Goal: Transaction & Acquisition: Purchase product/service

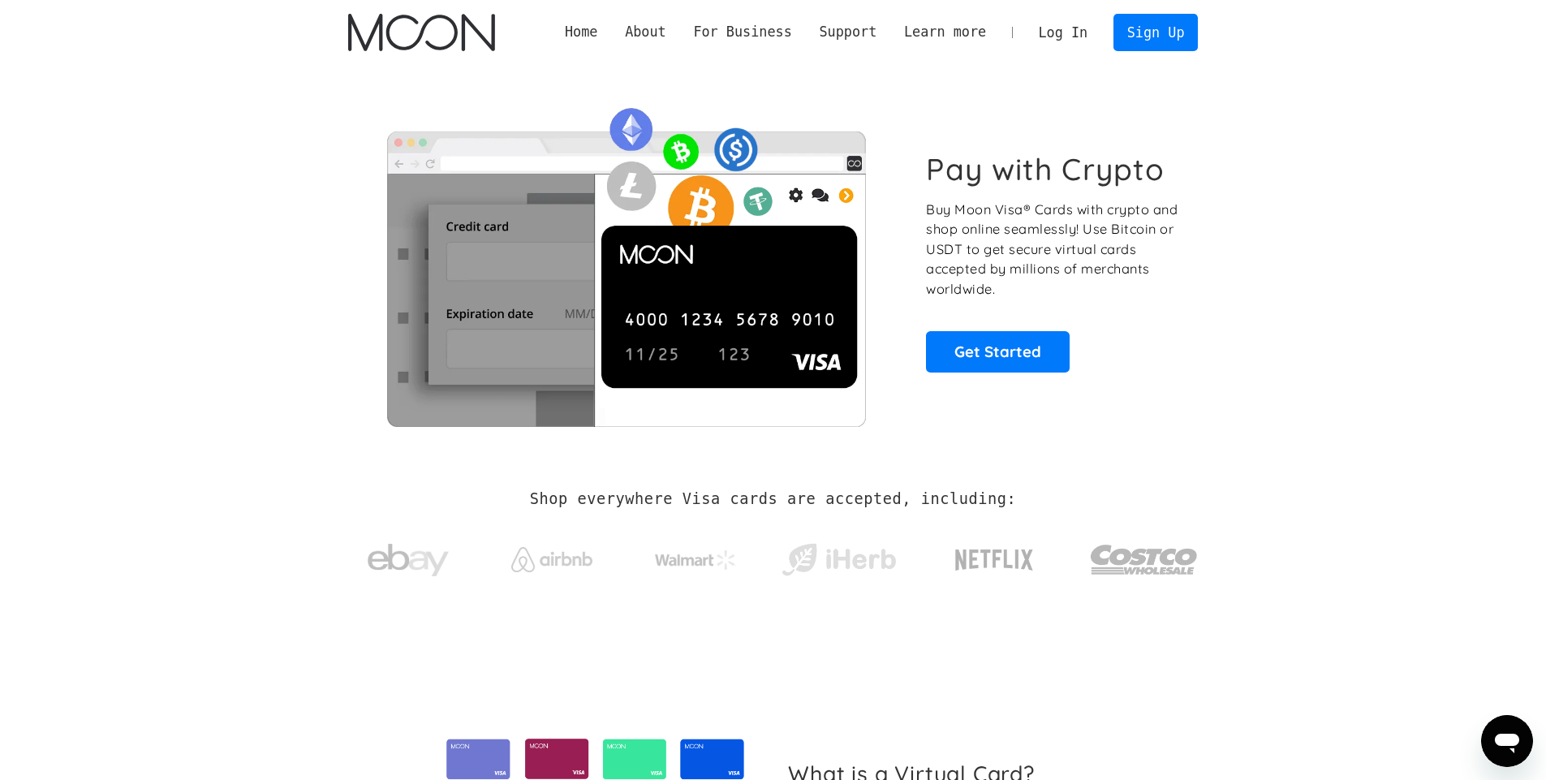
click at [464, 28] on link "Log In" at bounding box center [1063, 33] width 76 height 36
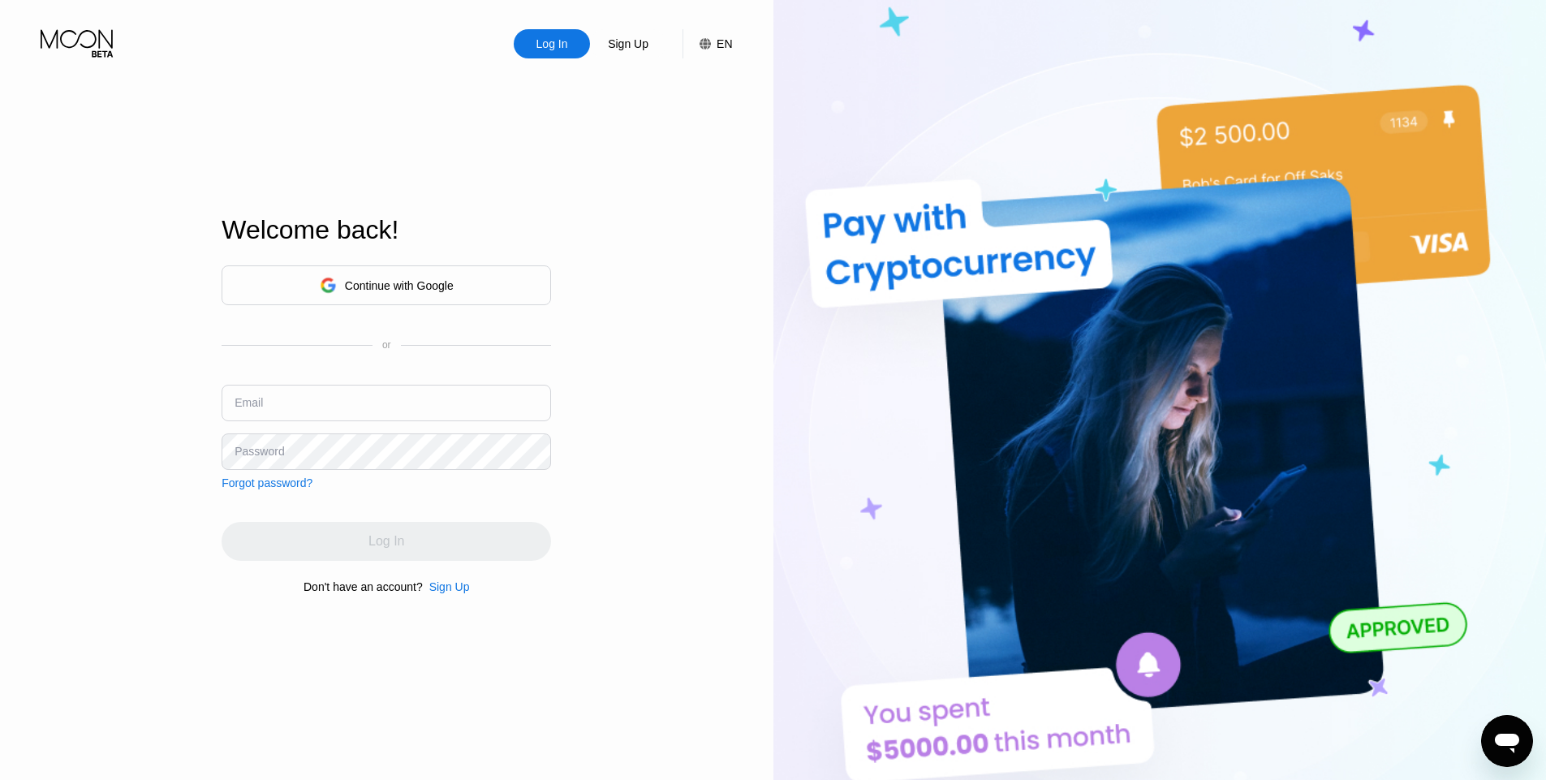
click at [348, 291] on div "Continue with Google" at bounding box center [399, 285] width 109 height 13
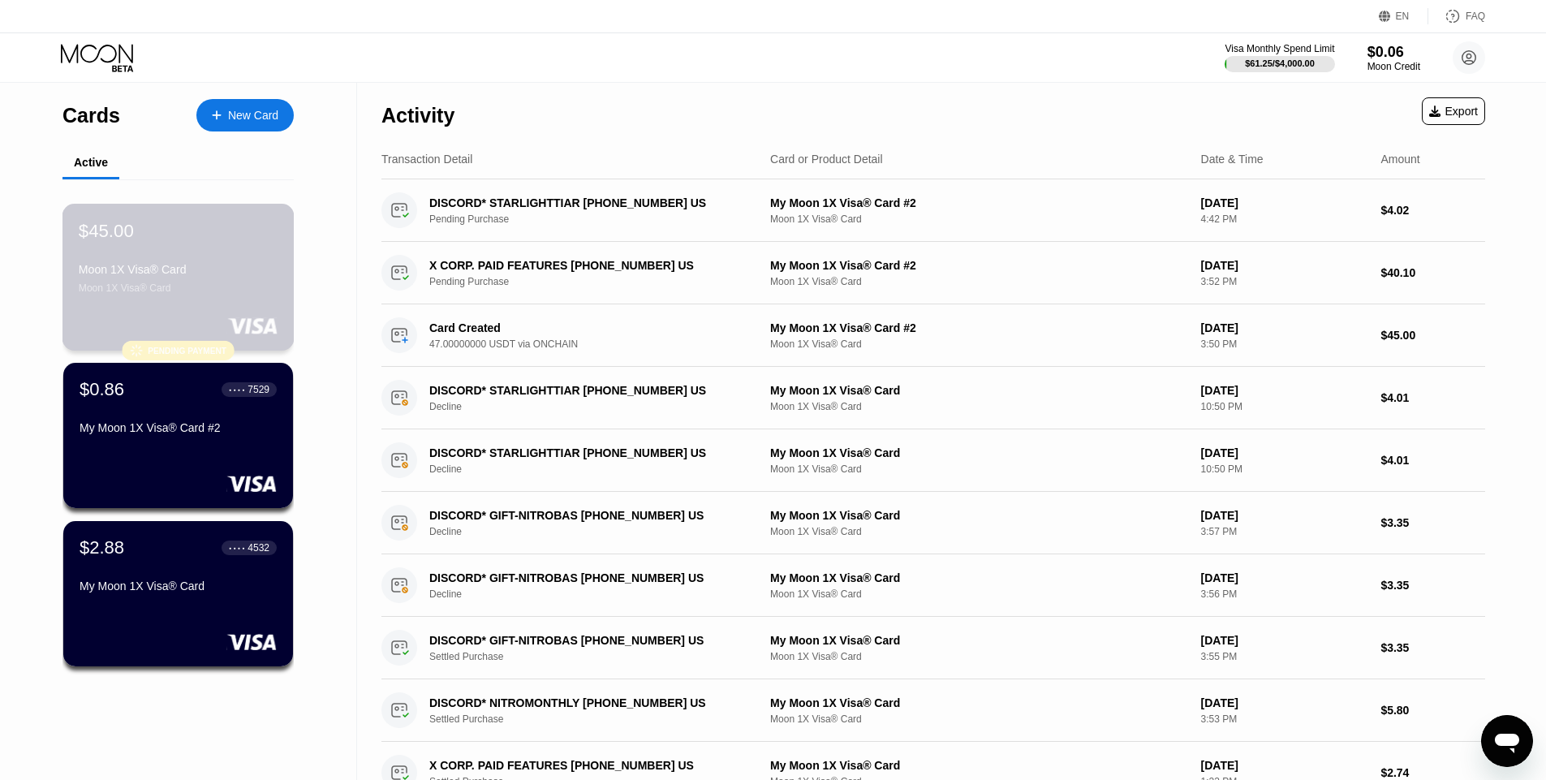
click at [182, 290] on div "Moon 1X Visa® Card" at bounding box center [178, 287] width 199 height 11
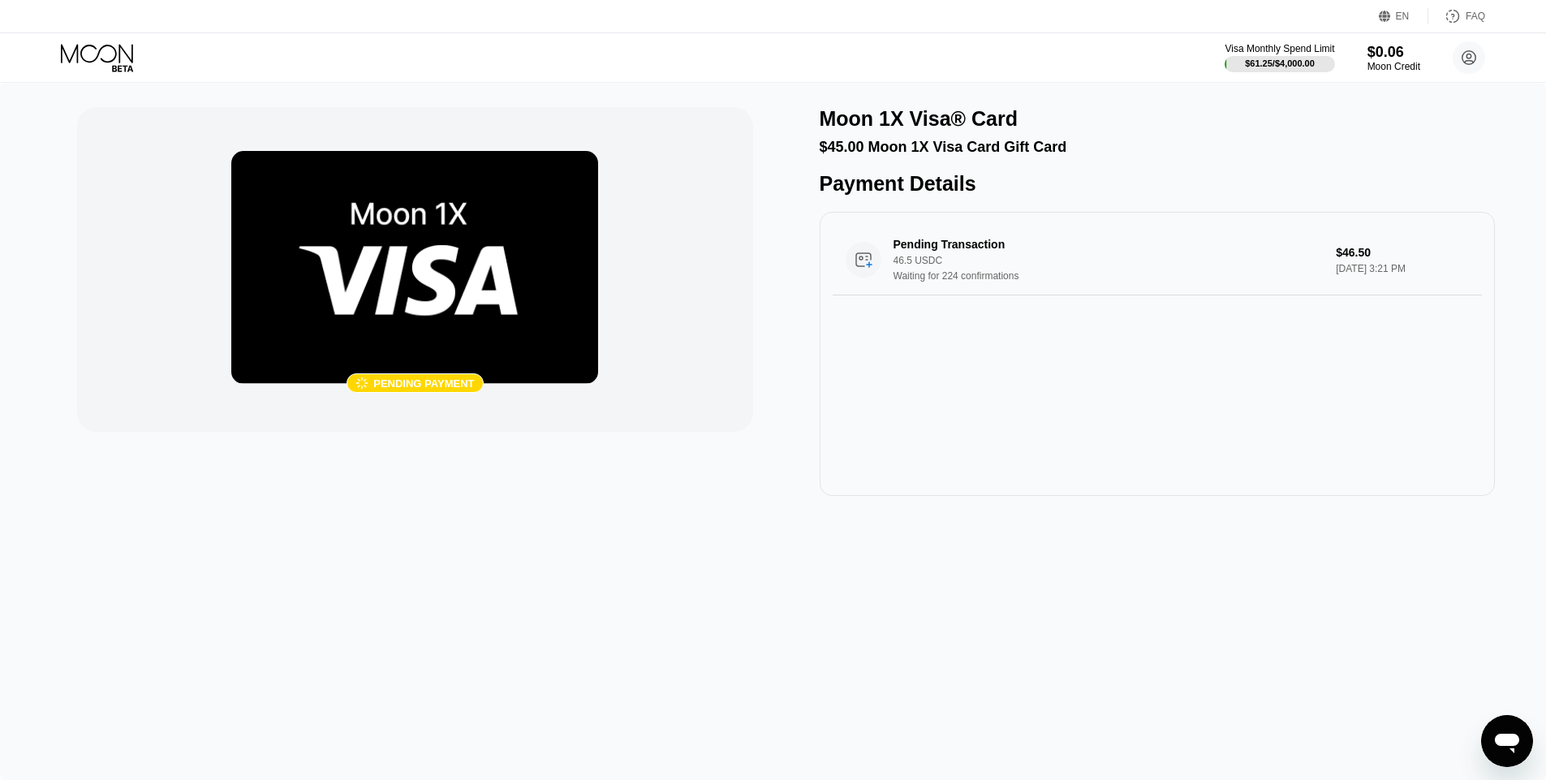
click at [421, 377] on div "Pending payment" at bounding box center [423, 383] width 101 height 12
drag, startPoint x: 1378, startPoint y: 745, endPoint x: 1323, endPoint y: 702, distance: 70.0
click at [998, 697] on div " Pending payment Moon 1X Visa® Card $45.00 Moon 1X Visa Card Gift Card Payment…" at bounding box center [773, 431] width 1546 height 697
click at [1515, 756] on div "Open messaging window" at bounding box center [1507, 741] width 49 height 49
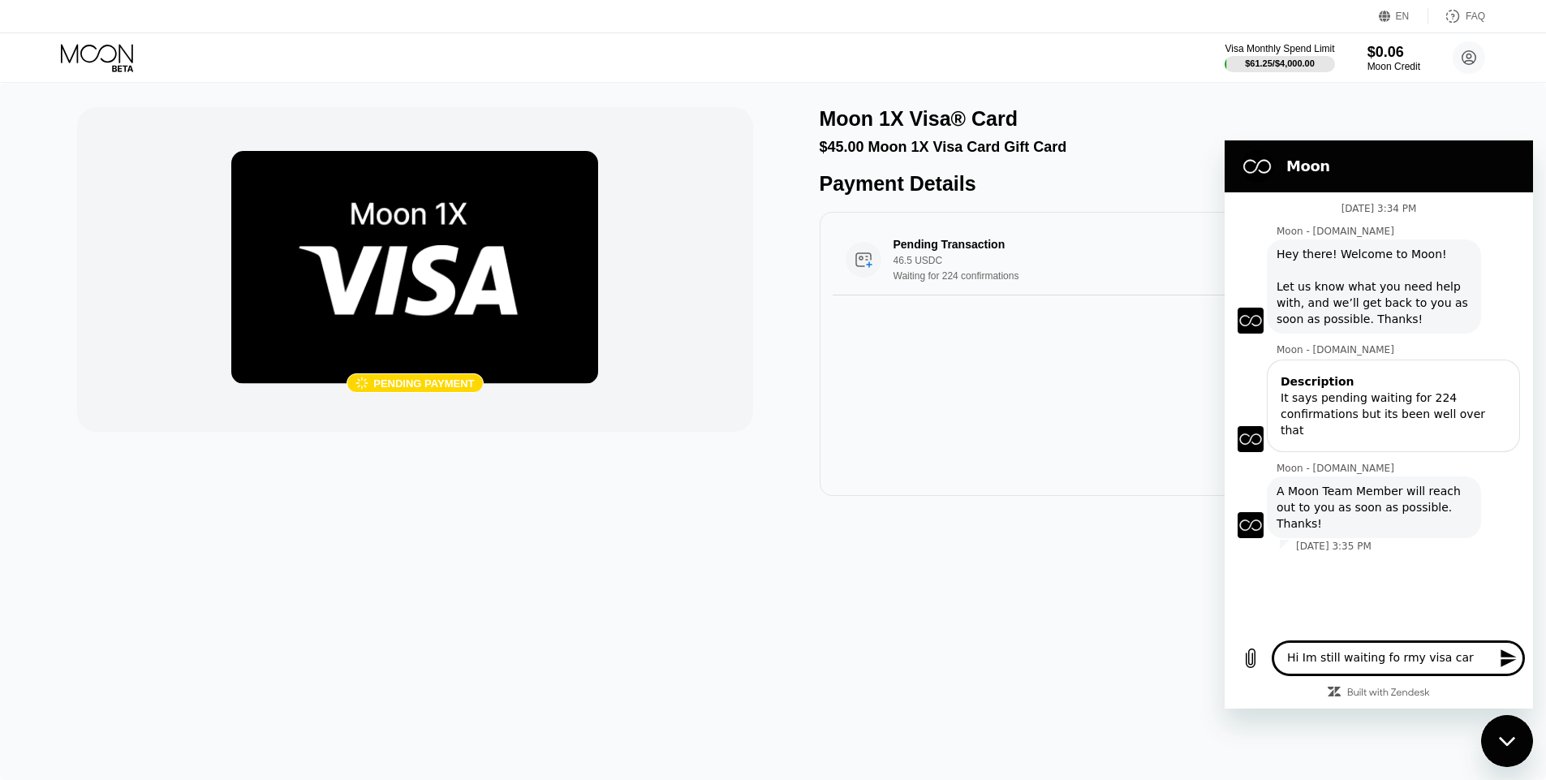
type textarea "Hi Im still waiting fo rmy visa card"
type textarea "Hi Im still waiting for my visa card"
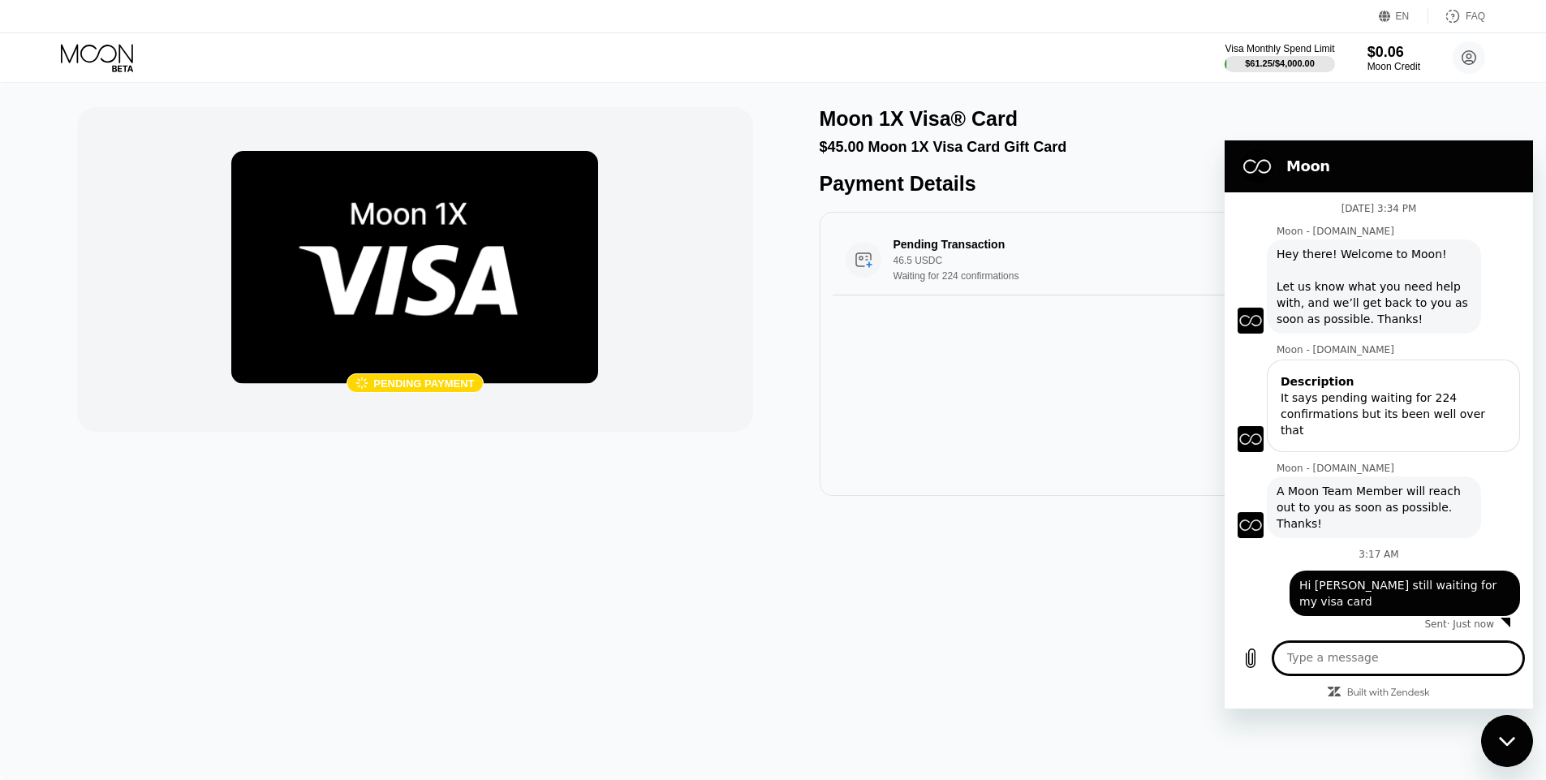
click at [1284, 118] on div "Moon 1X Visa® Card" at bounding box center [1157, 119] width 675 height 24
click at [1505, 737] on icon "Close messaging window" at bounding box center [1507, 741] width 17 height 11
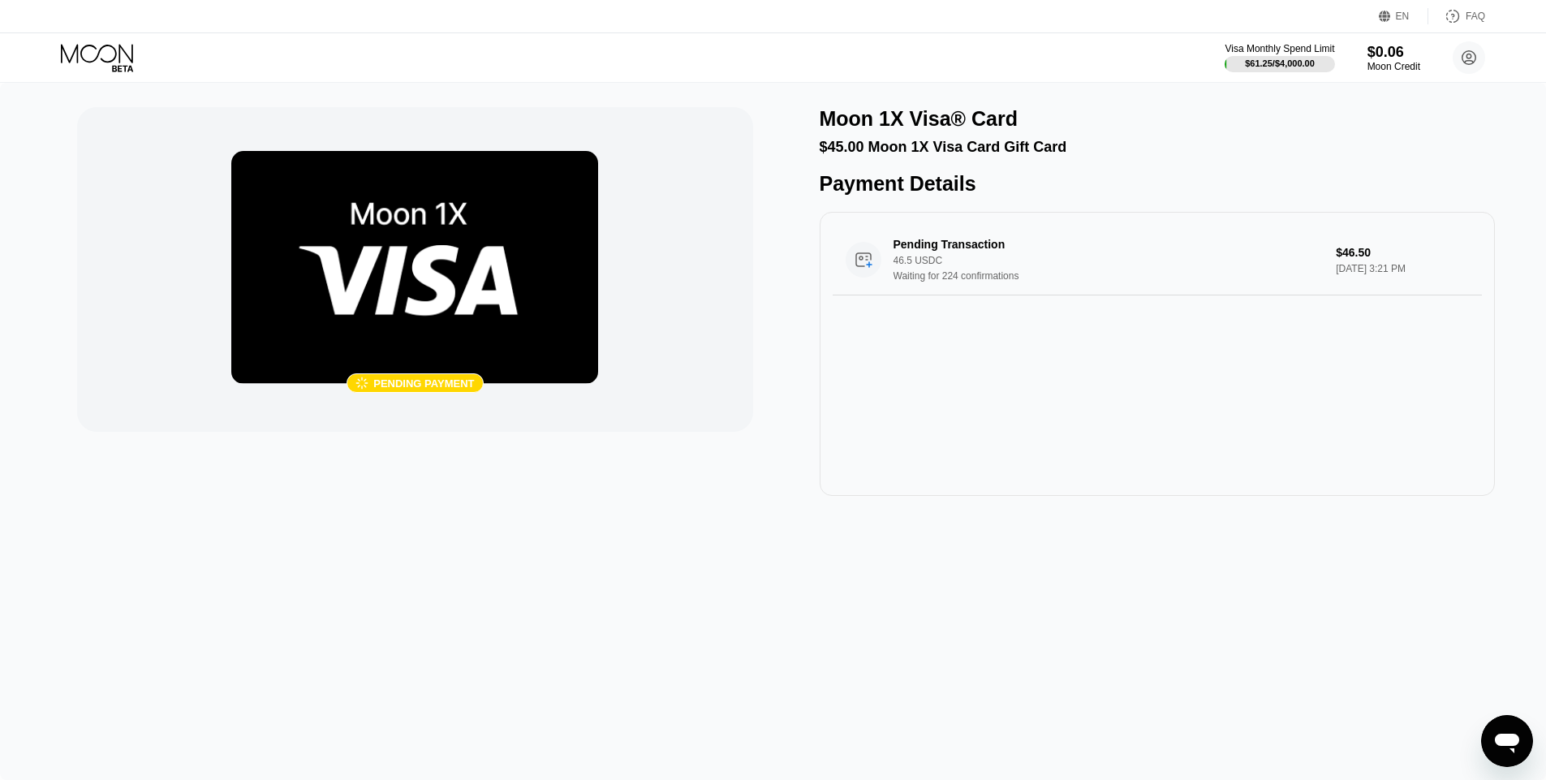
click at [83, 57] on icon at bounding box center [98, 58] width 75 height 28
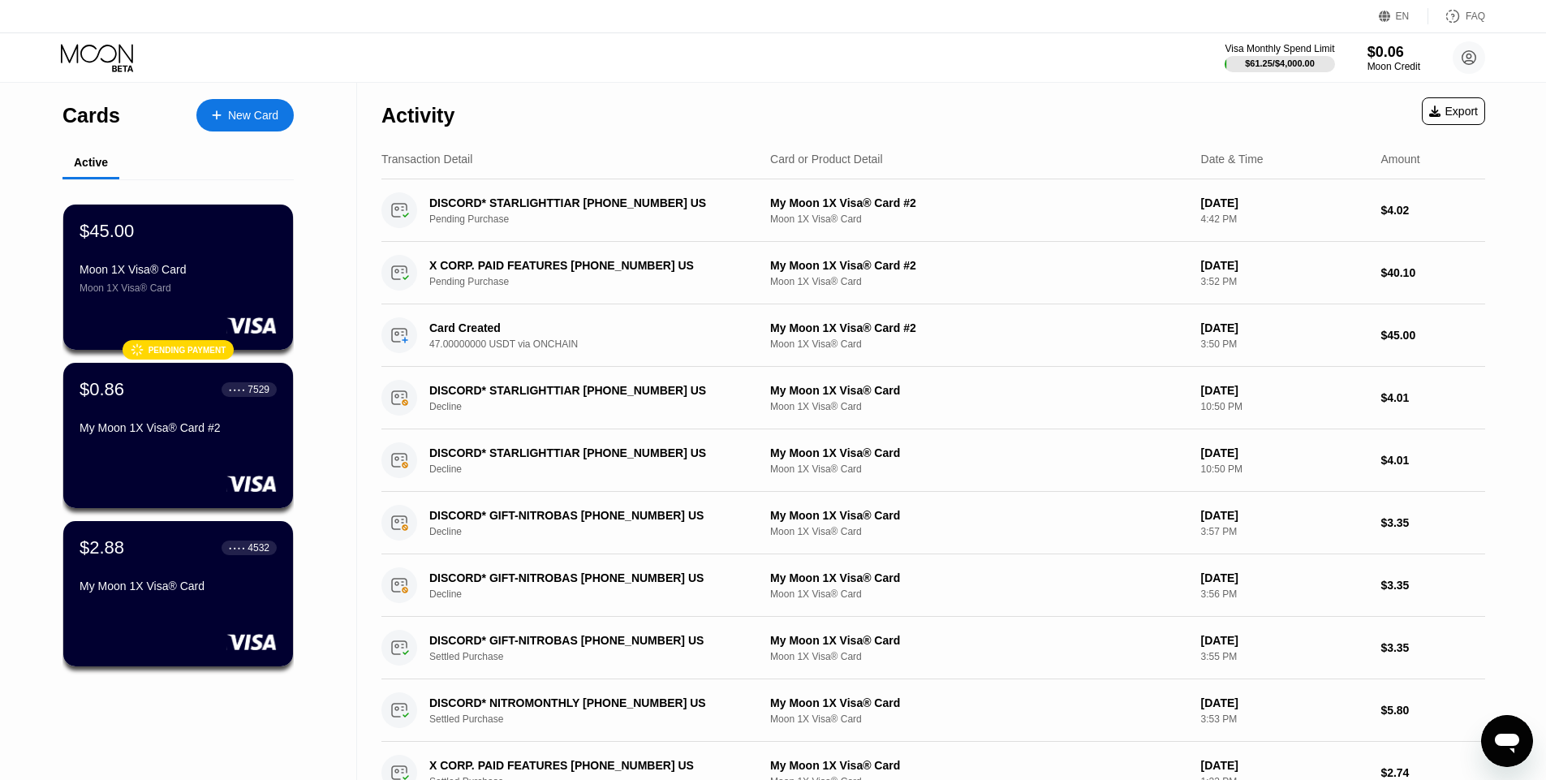
click at [280, 123] on div "New Card" at bounding box center [244, 115] width 97 height 32
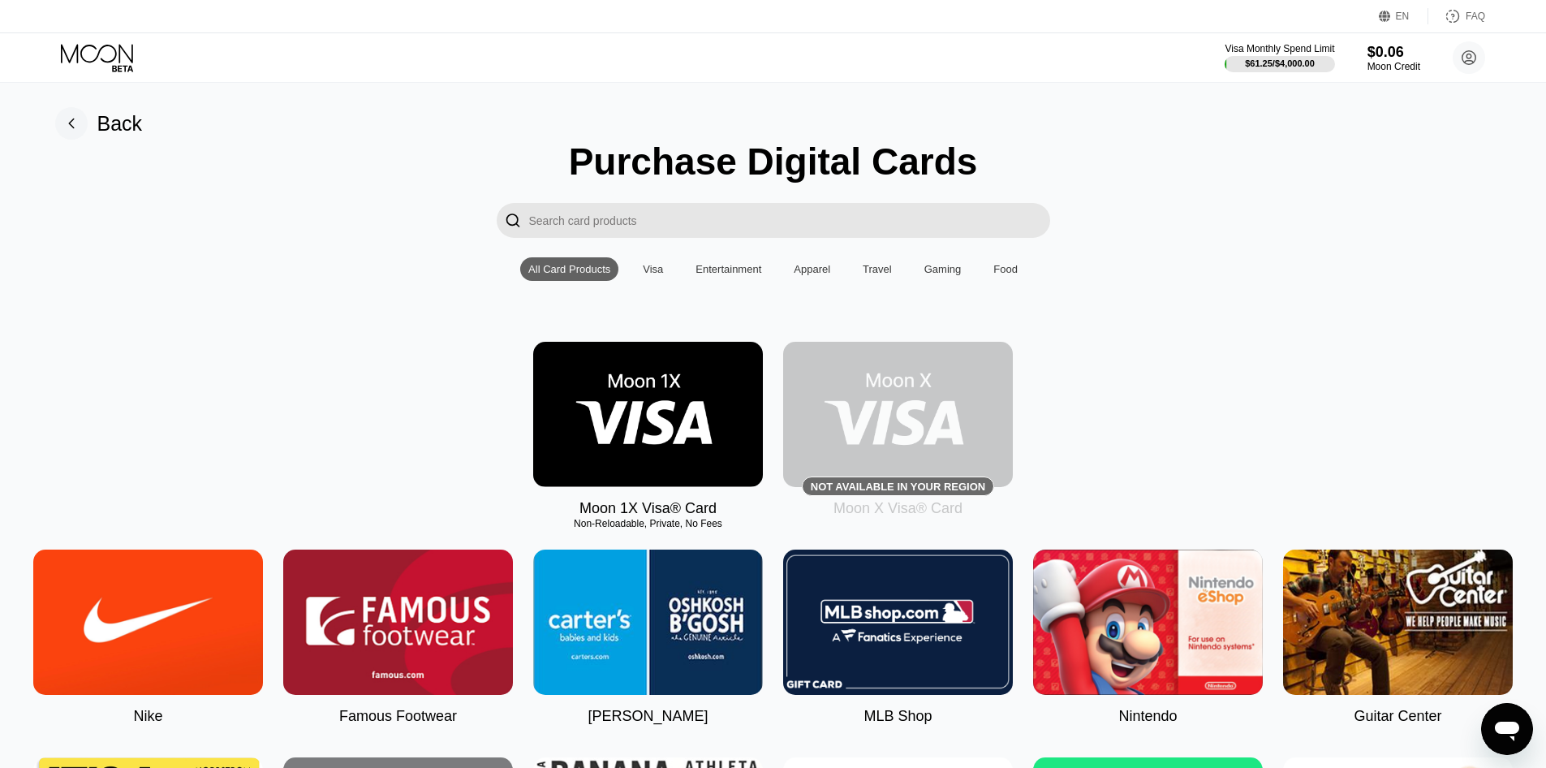
click at [658, 439] on img at bounding box center [648, 414] width 230 height 145
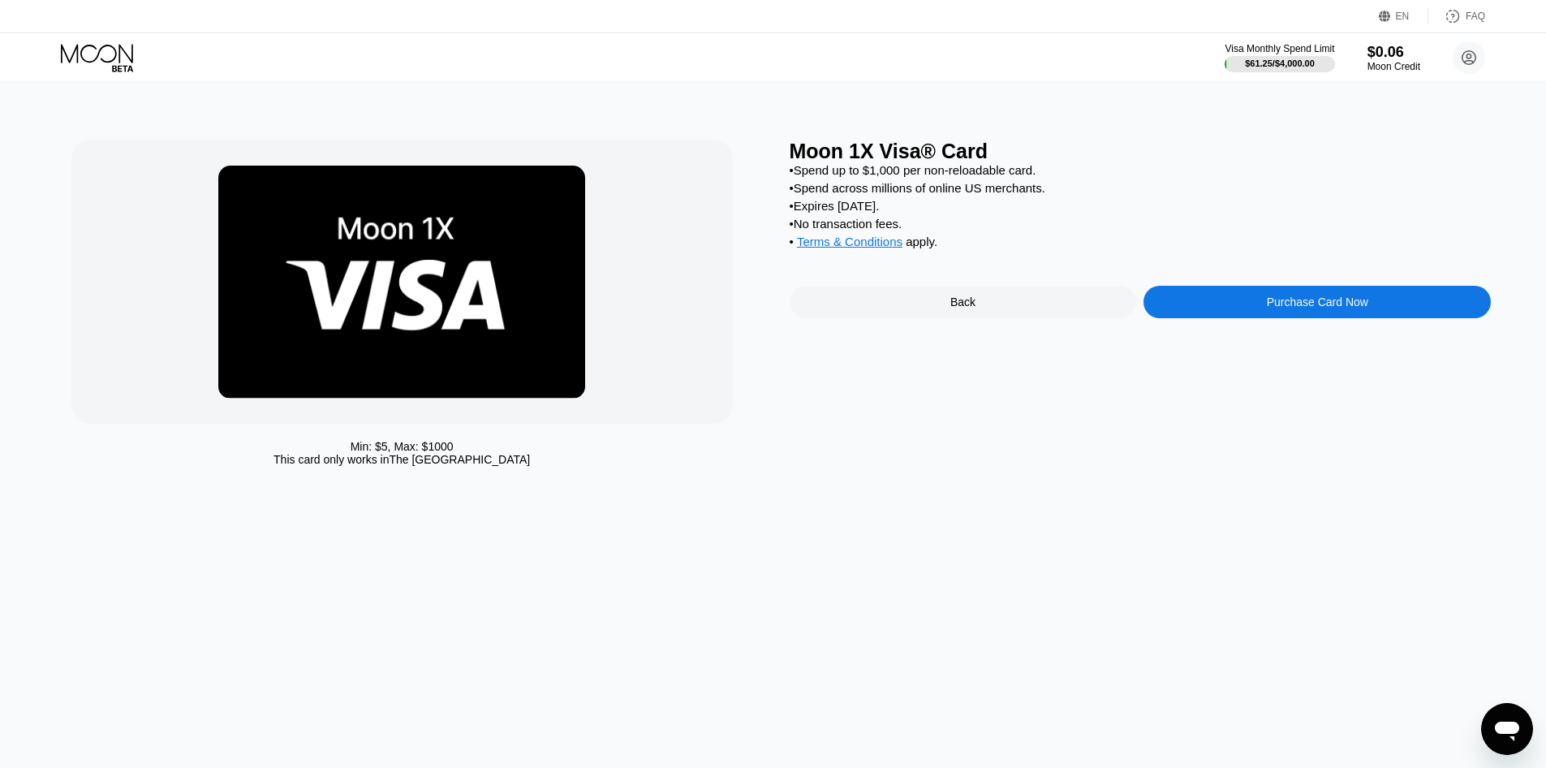
click at [1254, 305] on div "Purchase Card Now" at bounding box center [1317, 302] width 347 height 32
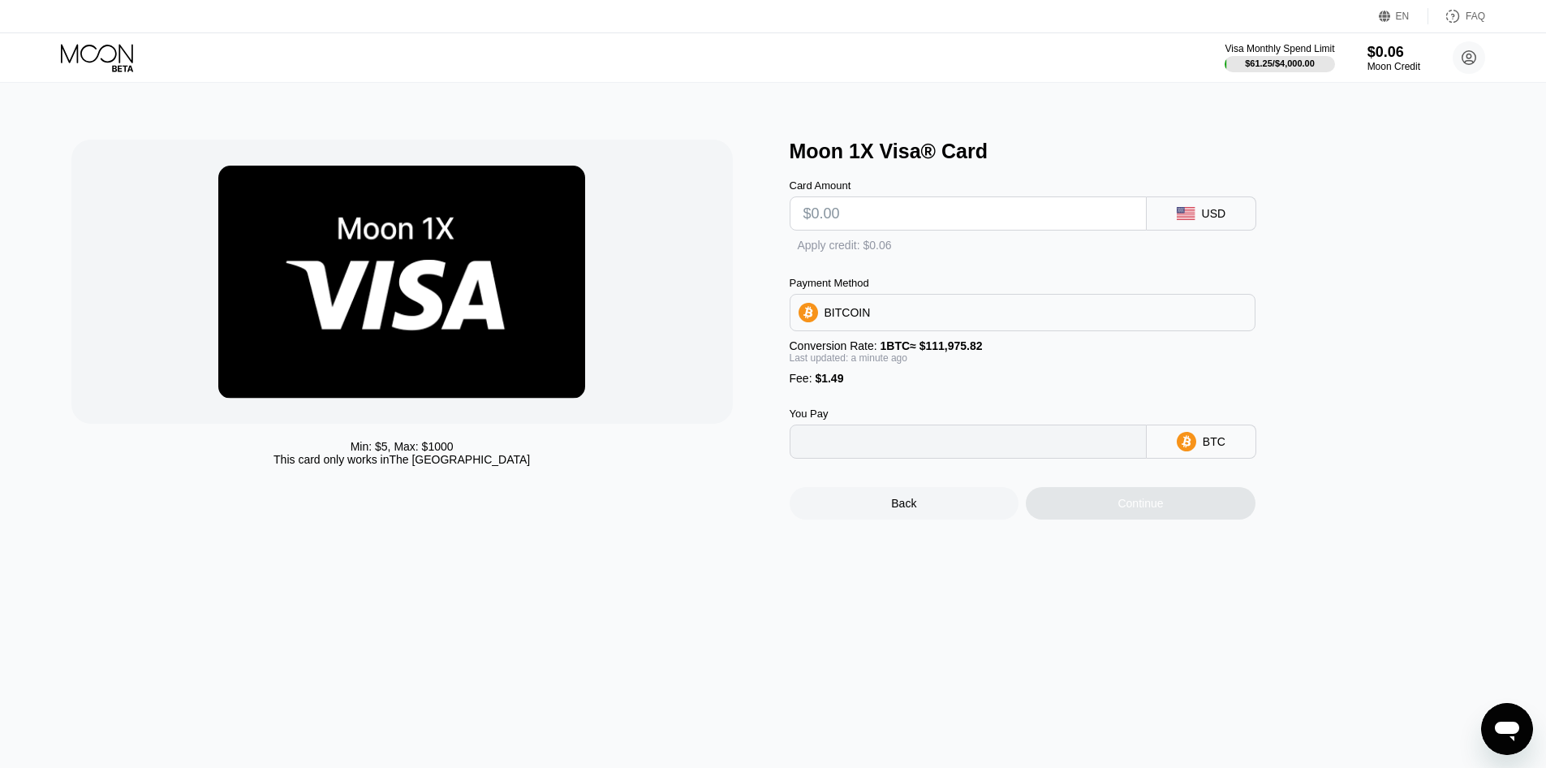
type input "0"
click at [838, 187] on div "Card Amount" at bounding box center [968, 185] width 357 height 12
click at [804, 209] on input "text" at bounding box center [969, 213] width 330 height 32
type input "$1"
type input "0.00002224"
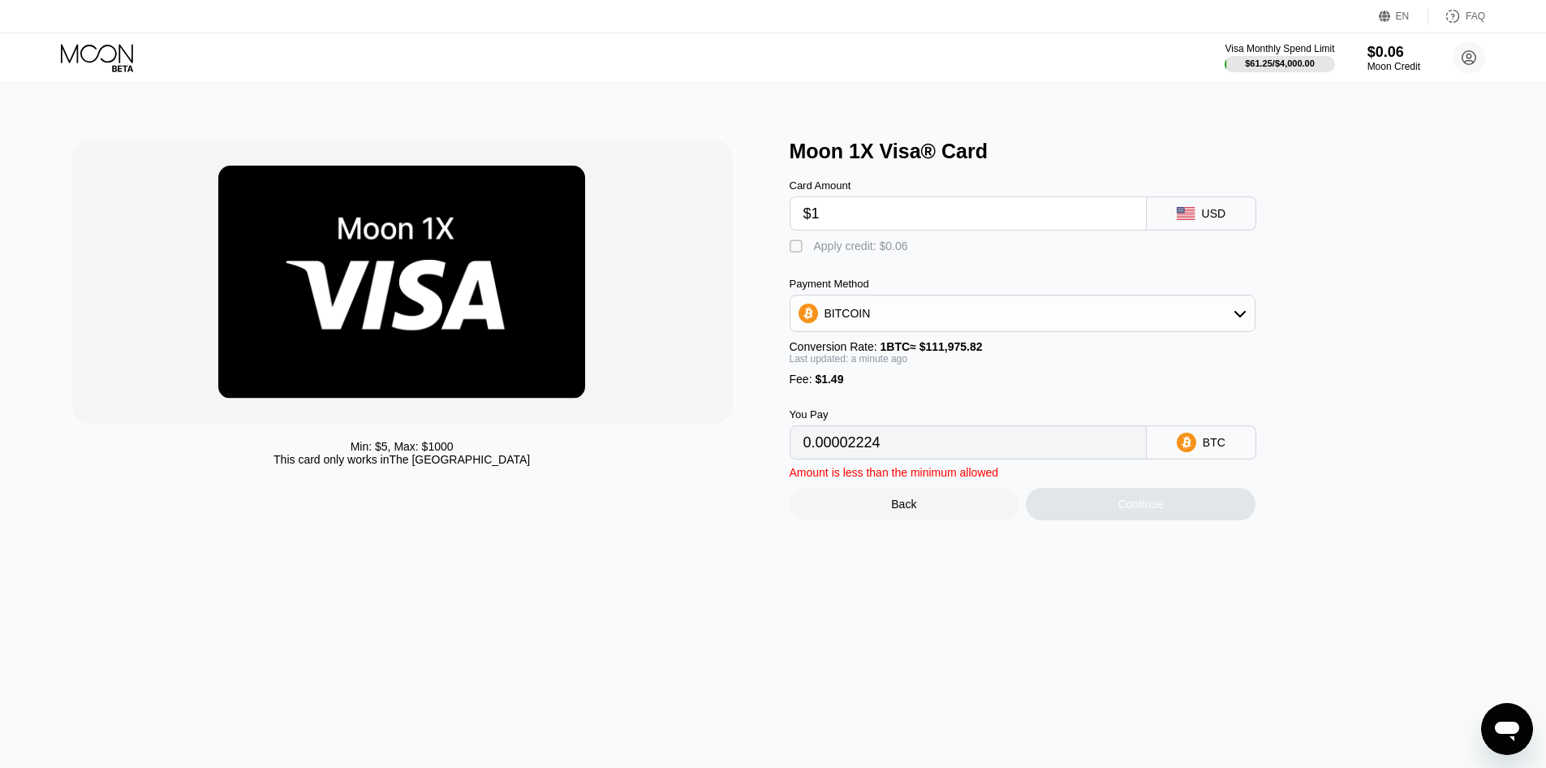
type input "$10"
type input "0.00010262"
type input "$100"
type input "0.00090636"
type input "$100"
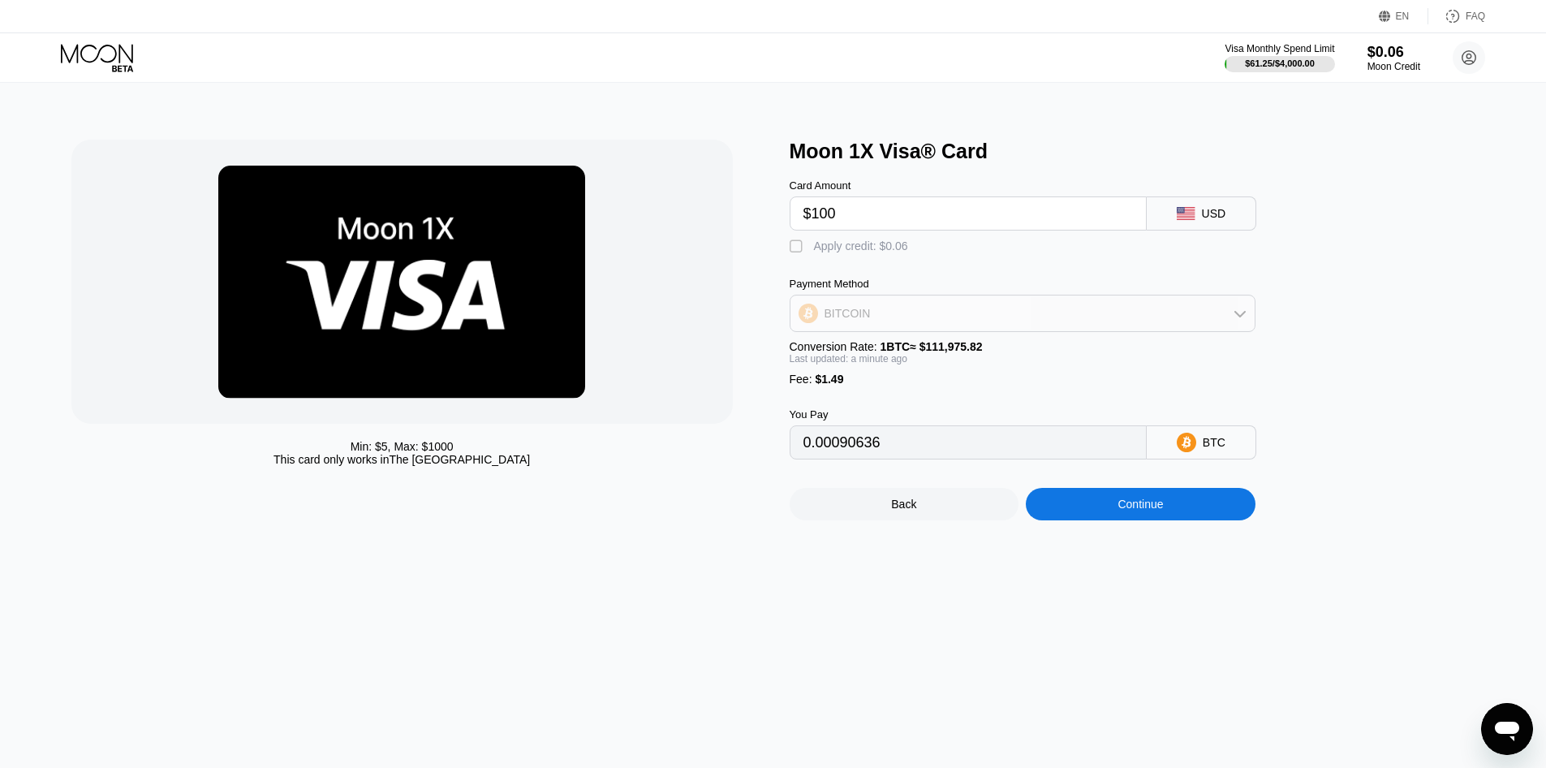
click at [907, 305] on div "BITCOIN" at bounding box center [1023, 313] width 464 height 32
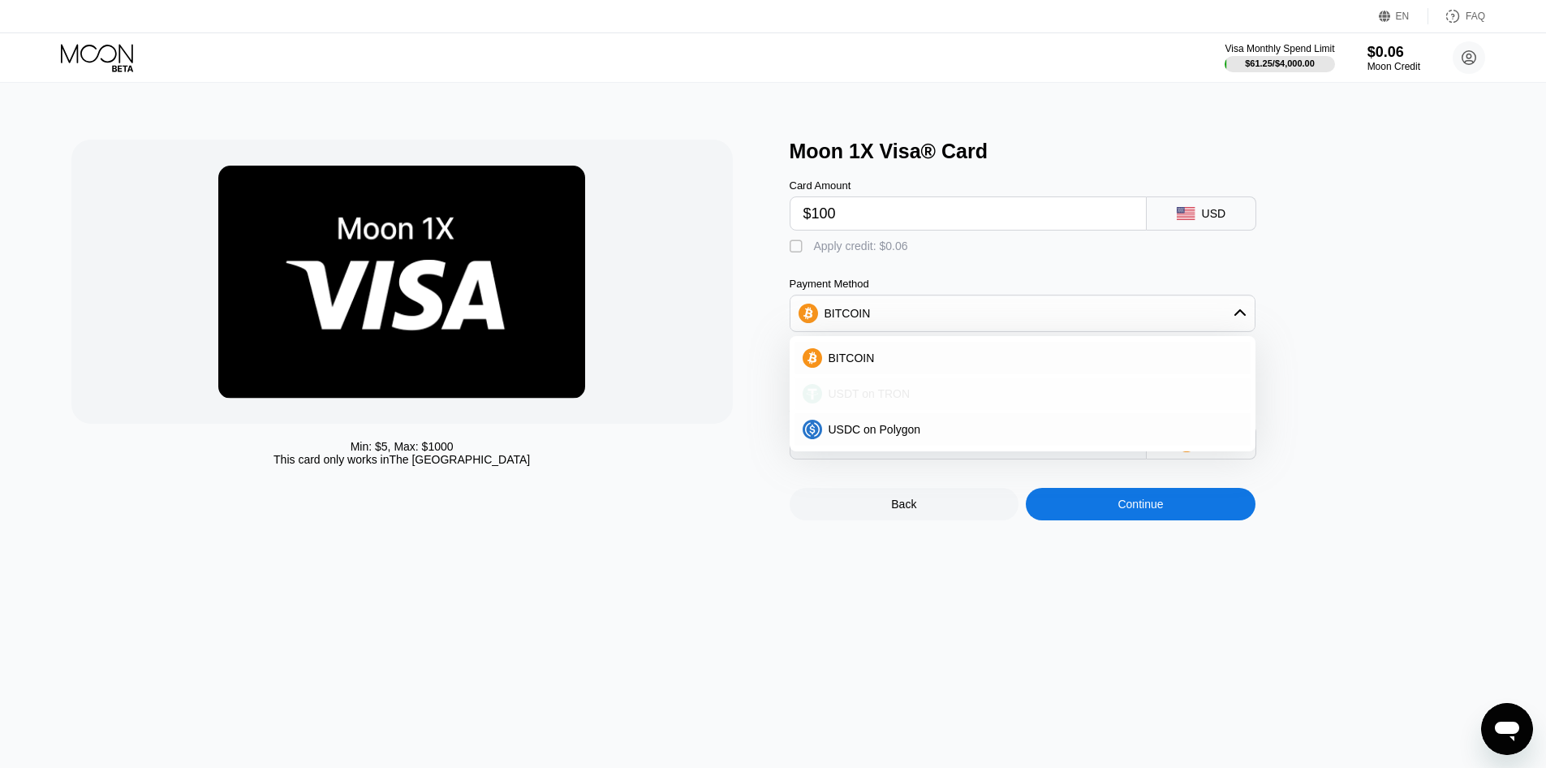
click at [885, 395] on span "USDT on TRON" at bounding box center [870, 393] width 82 height 13
type input "102.52"
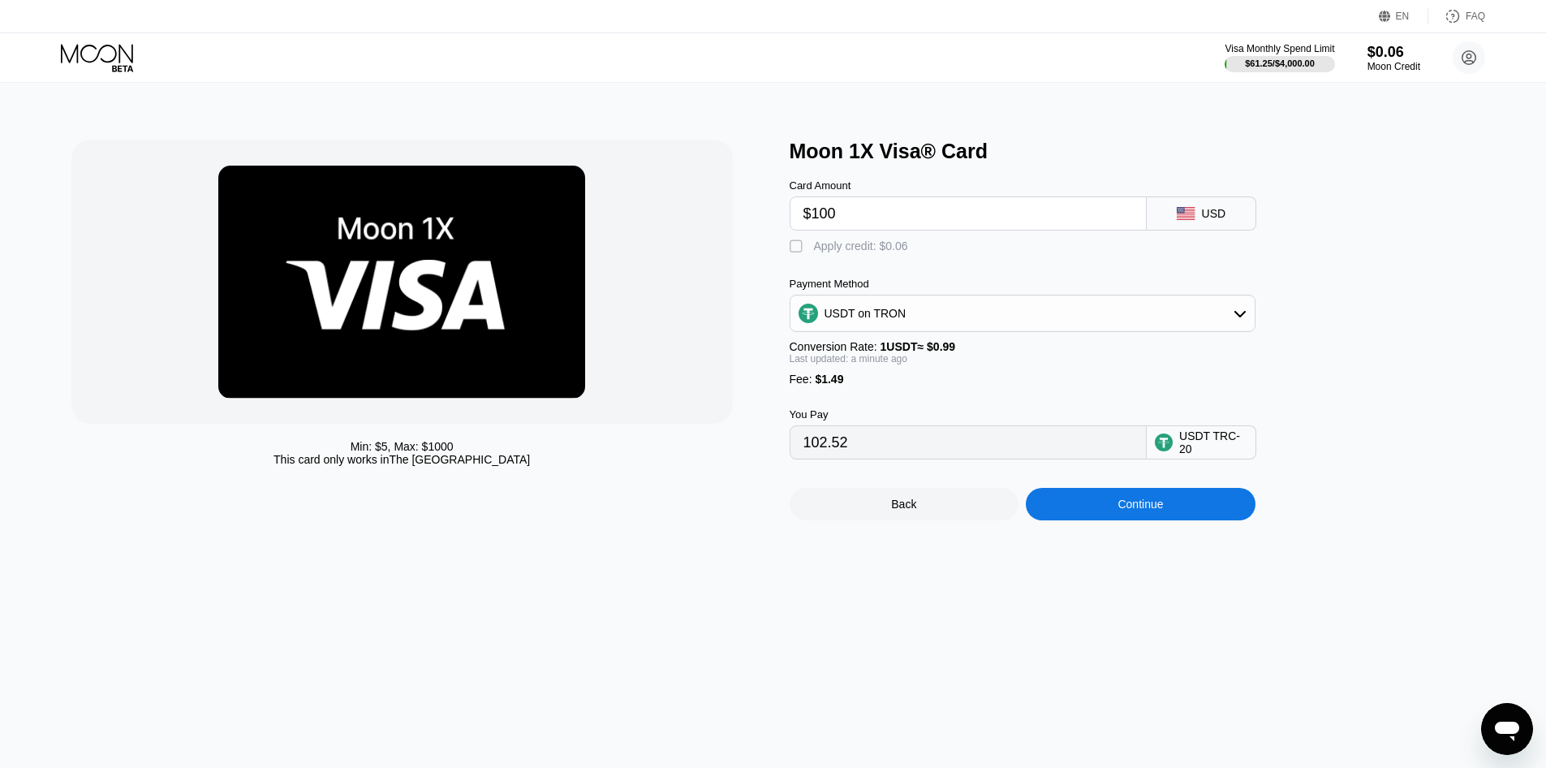
click at [1094, 517] on div "Continue" at bounding box center [1141, 504] width 230 height 32
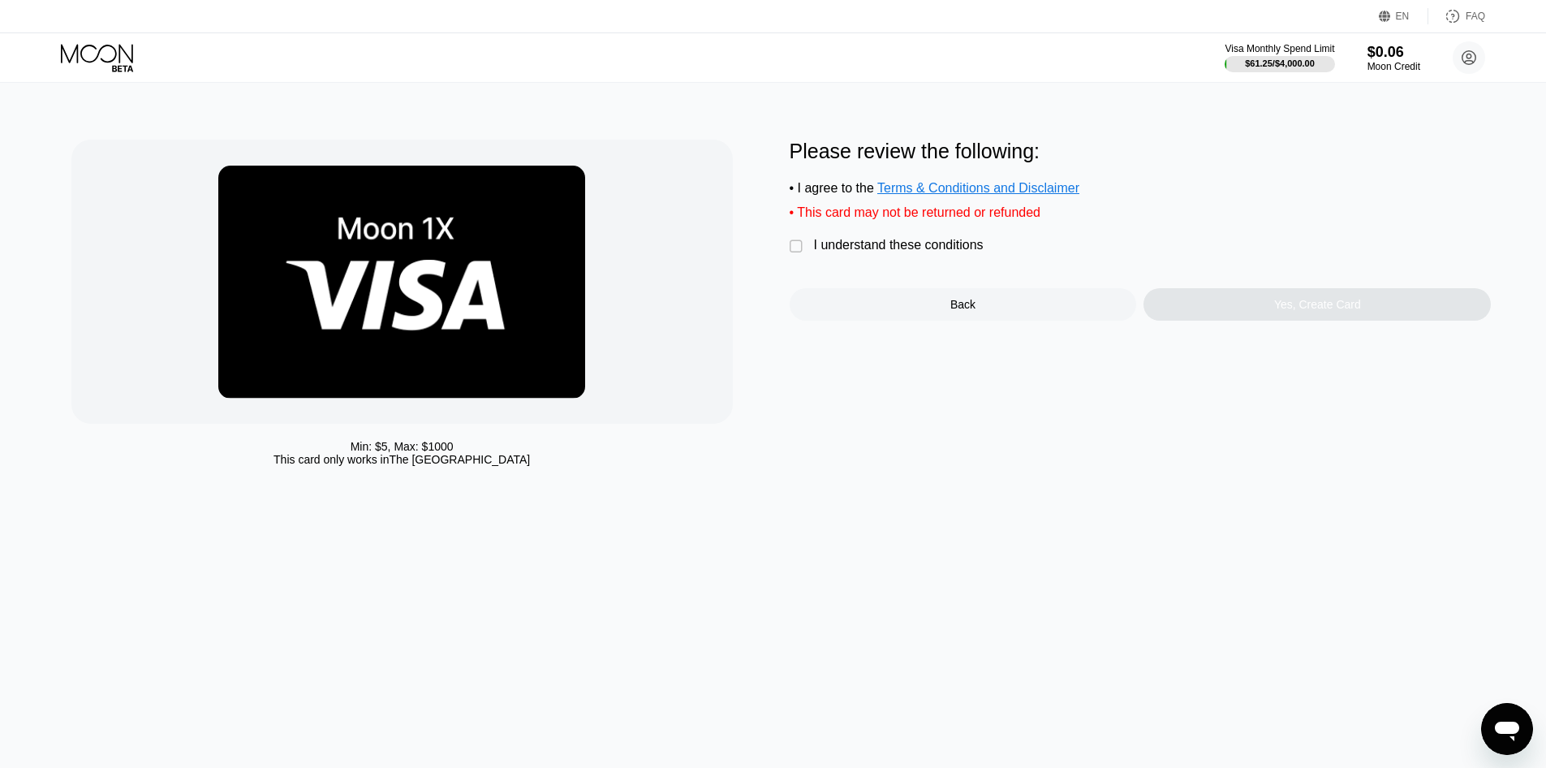
click at [839, 239] on div "I understand these conditions" at bounding box center [899, 245] width 170 height 15
click at [1340, 302] on div "Yes, Create Card" at bounding box center [1317, 304] width 87 height 13
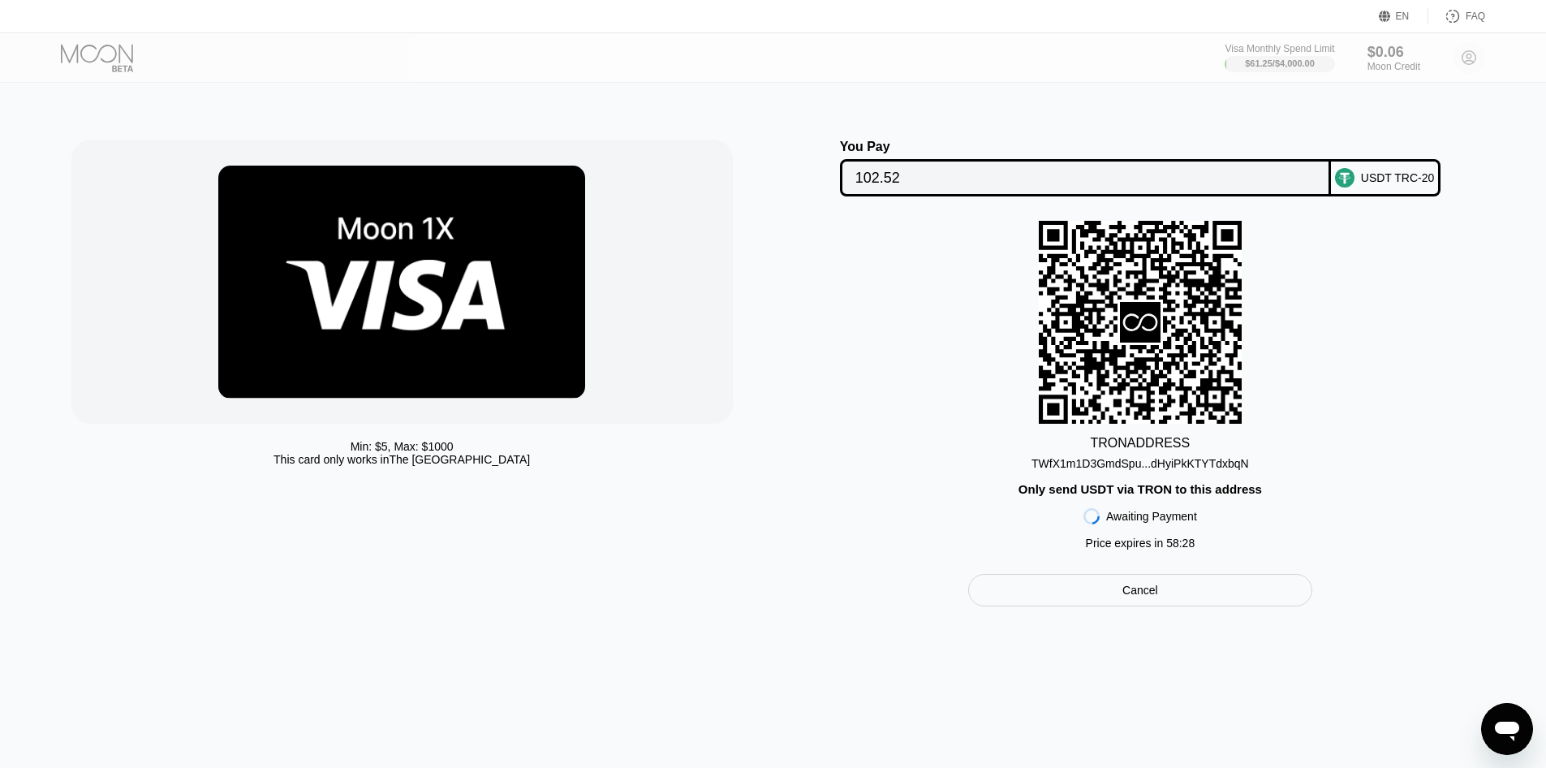
click at [1114, 472] on div "TRON ADDRESS TWfX1m1D3GmdSpu...dHyiPkKTYTdxbqN Only send USDT via TRON to this …" at bounding box center [1141, 389] width 702 height 337
click at [1116, 470] on div "TRON ADDRESS TWfX1m1D3GmdSpu...dHyiPkKTYTdxbqN Only send USDT via TRON to this …" at bounding box center [1141, 389] width 702 height 337
click at [1122, 467] on div "TWfX1m1D3GmdSpu...dHyiPkKTYTdxbqN" at bounding box center [1141, 463] width 218 height 13
click at [1089, 455] on div "TWfX1m1D3GmdSpu...dHyiPkKTYTdxbqN" at bounding box center [1141, 459] width 218 height 19
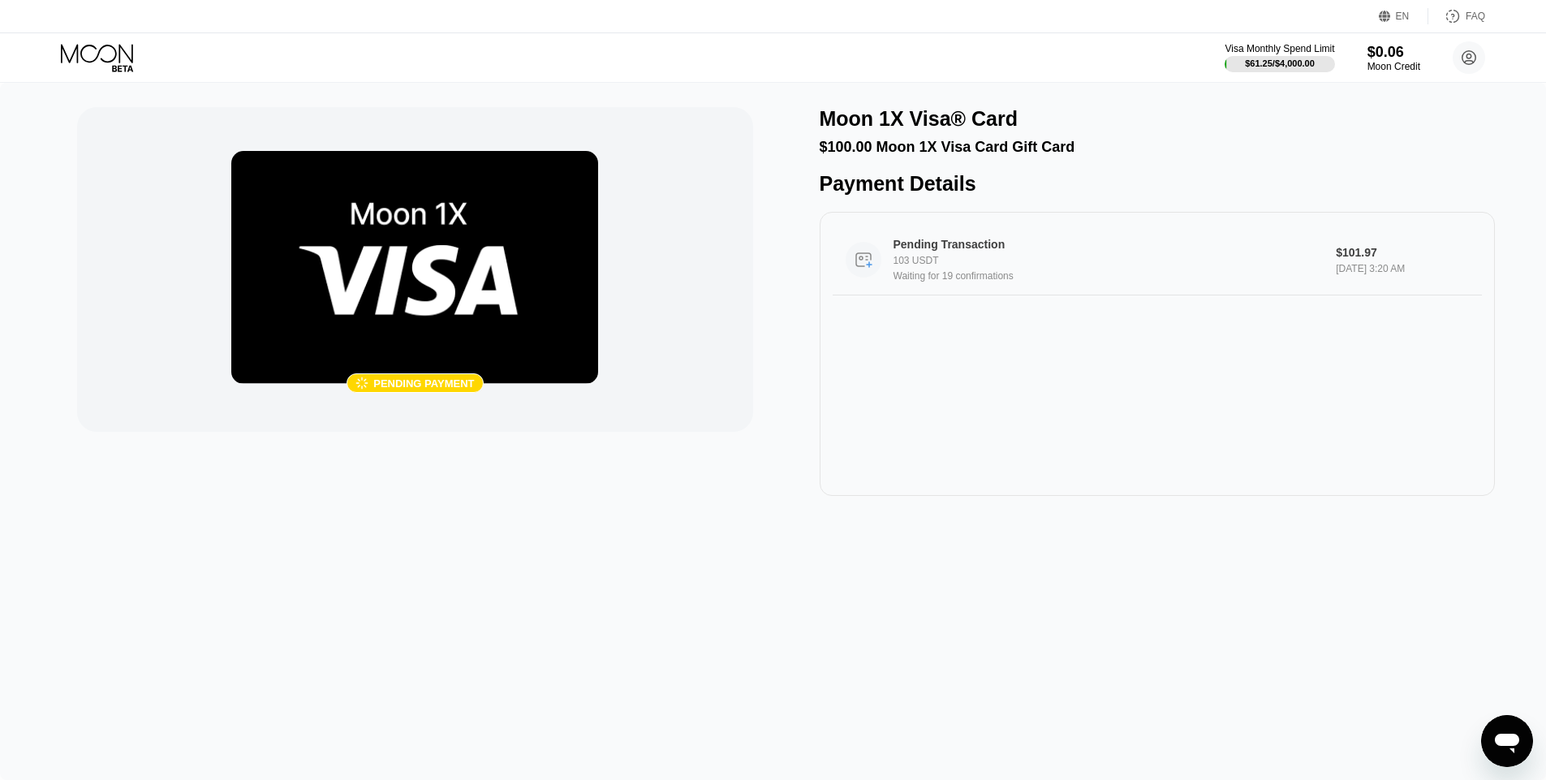
click at [445, 279] on div "Waiting for 19 confirmations" at bounding box center [1109, 275] width 430 height 11
click at [122, 60] on icon at bounding box center [98, 58] width 75 height 28
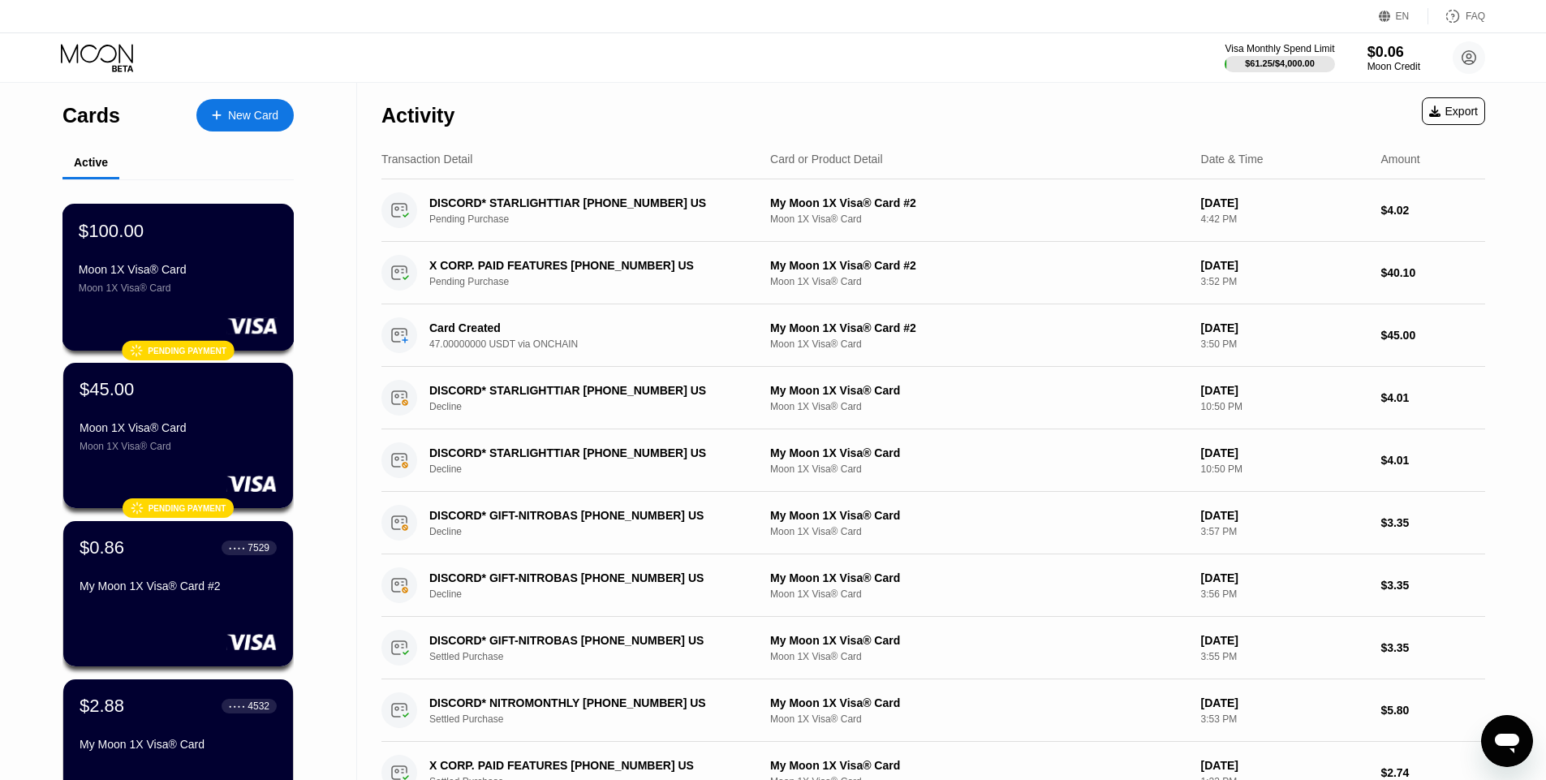
click at [187, 286] on div "Moon 1X Visa® Card" at bounding box center [178, 287] width 199 height 11
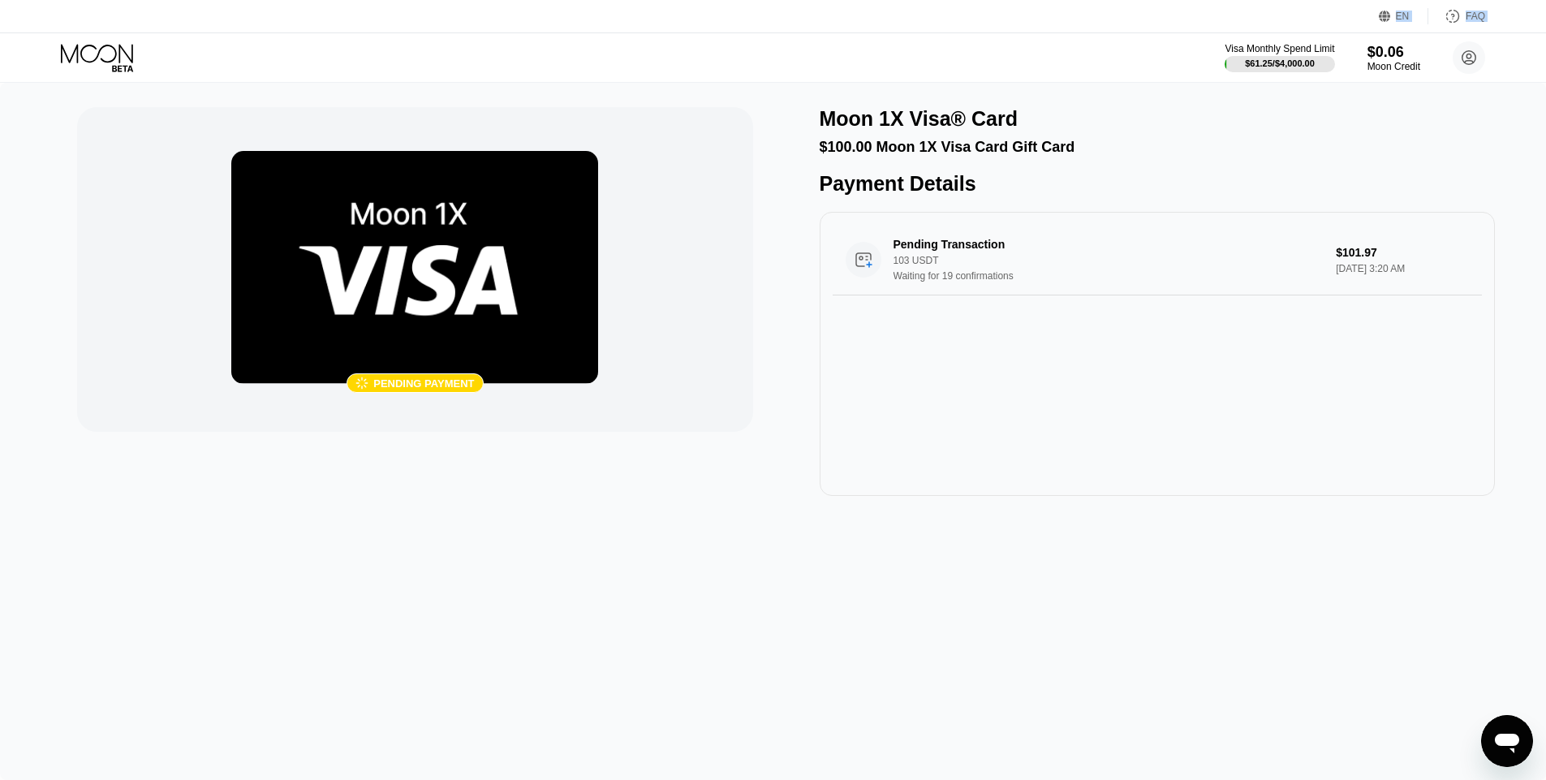
click at [108, 35] on div "EN Language Select an item Save FAQ Visa Monthly Spend Limit $61.25 / $4,000.00…" at bounding box center [773, 41] width 1546 height 83
click at [101, 52] on icon at bounding box center [98, 58] width 75 height 28
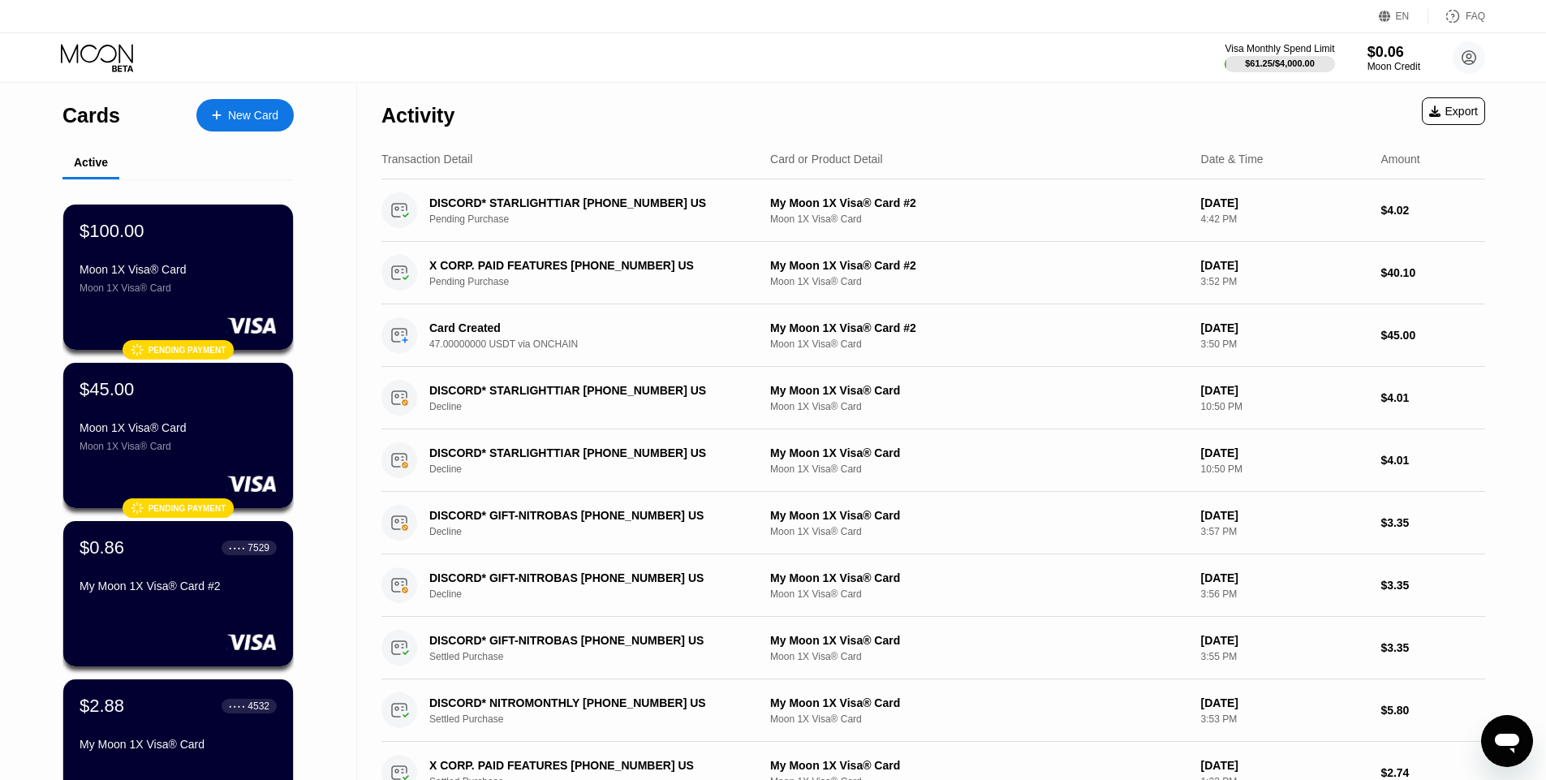
click at [590, 57] on div "Visa Monthly Spend Limit $61.25 / $4,000.00 $0.06 Moon Credit [PERSON_NAME] [EM…" at bounding box center [773, 57] width 1546 height 49
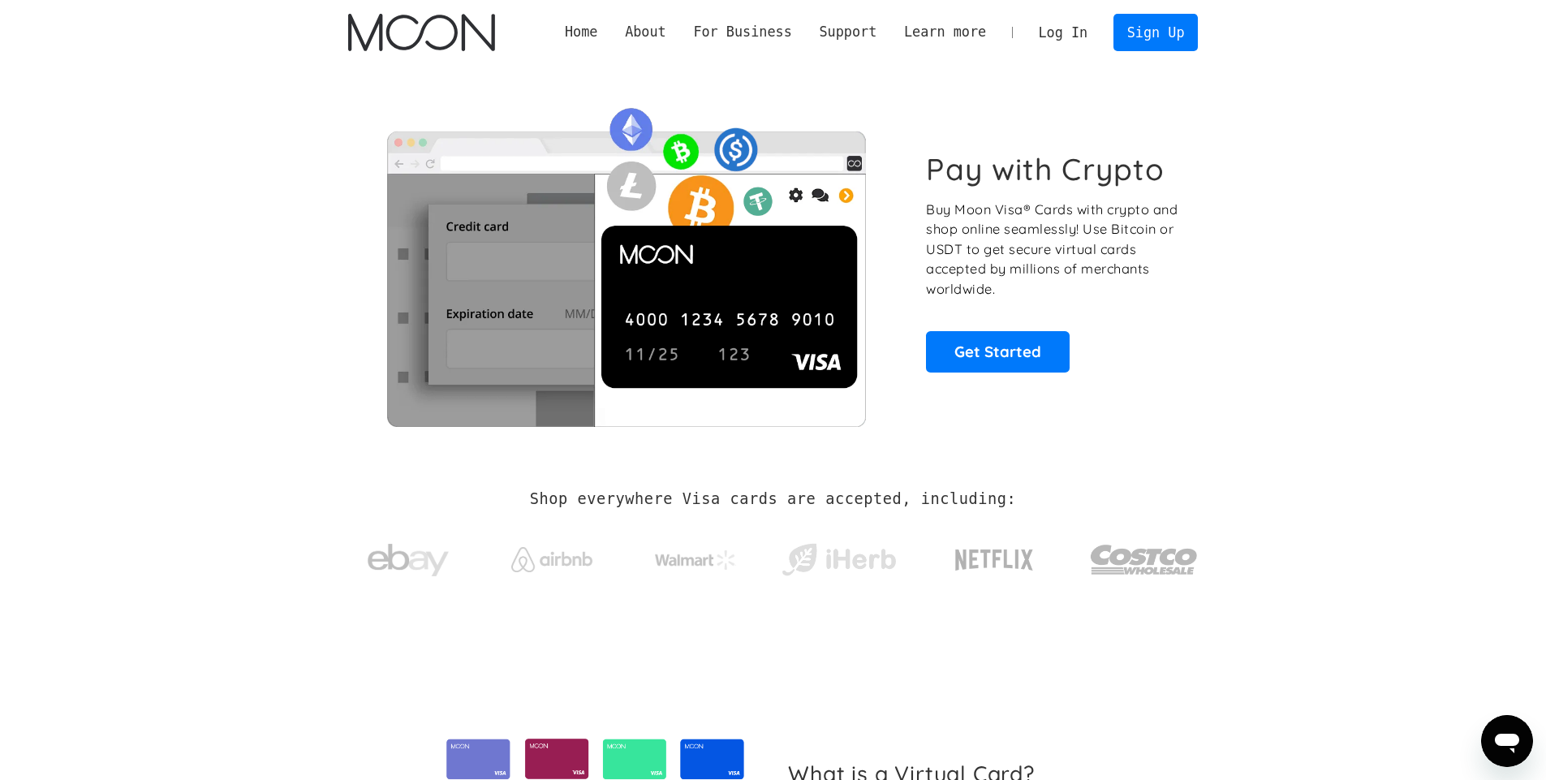
click at [464, 27] on link "Log In" at bounding box center [1063, 33] width 76 height 36
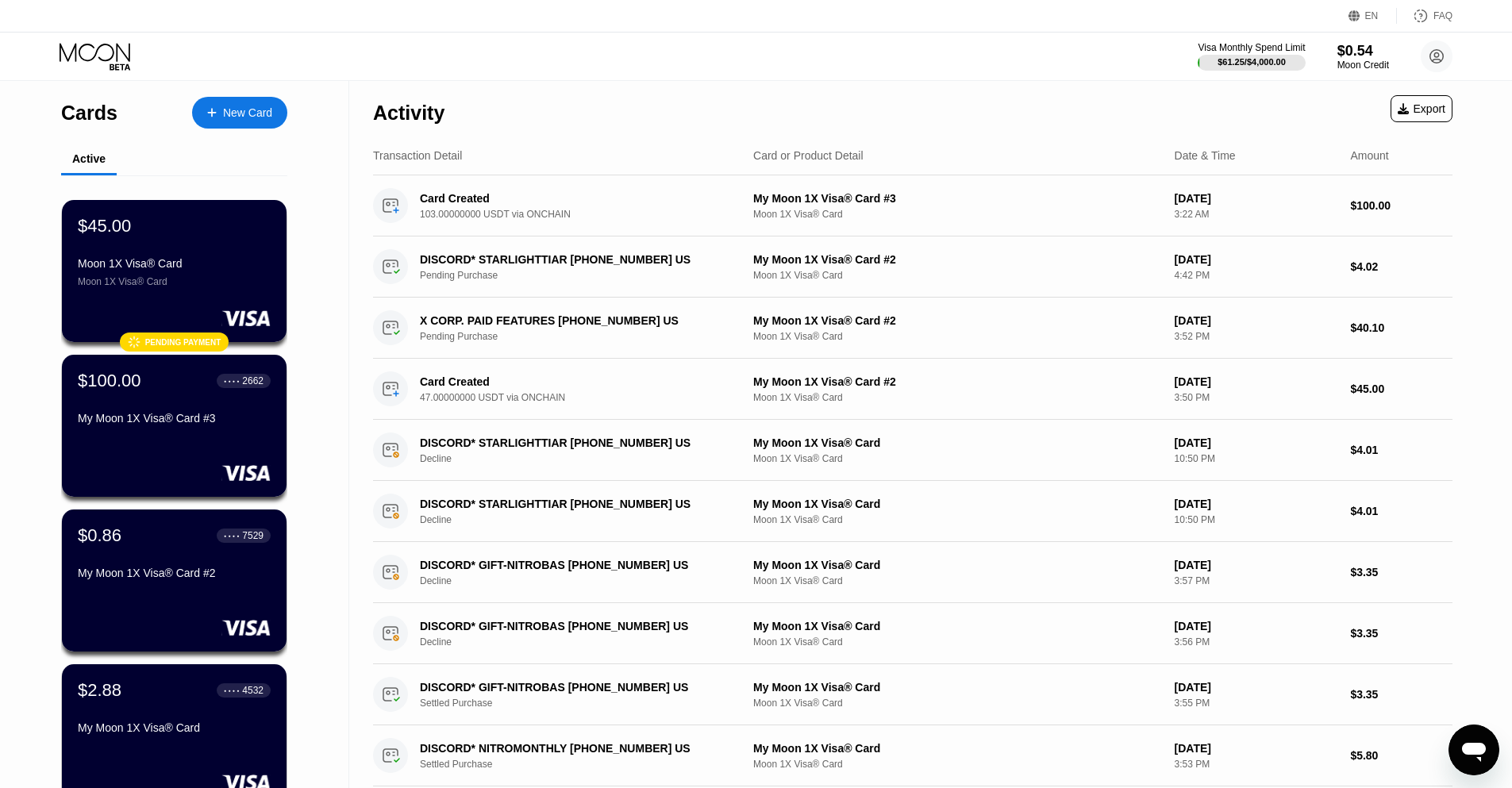
click at [693, 44] on div "EN Language Select an item Save FAQ Visa Monthly Spend Limit $61.25 / $4,000.00…" at bounding box center [756, 40] width 1512 height 81
click at [692, 56] on div "Visa Monthly Spend Limit $61.25 / $4,000.00 $0.54 Moon Credit [PERSON_NAME] [EM…" at bounding box center [756, 56] width 1512 height 48
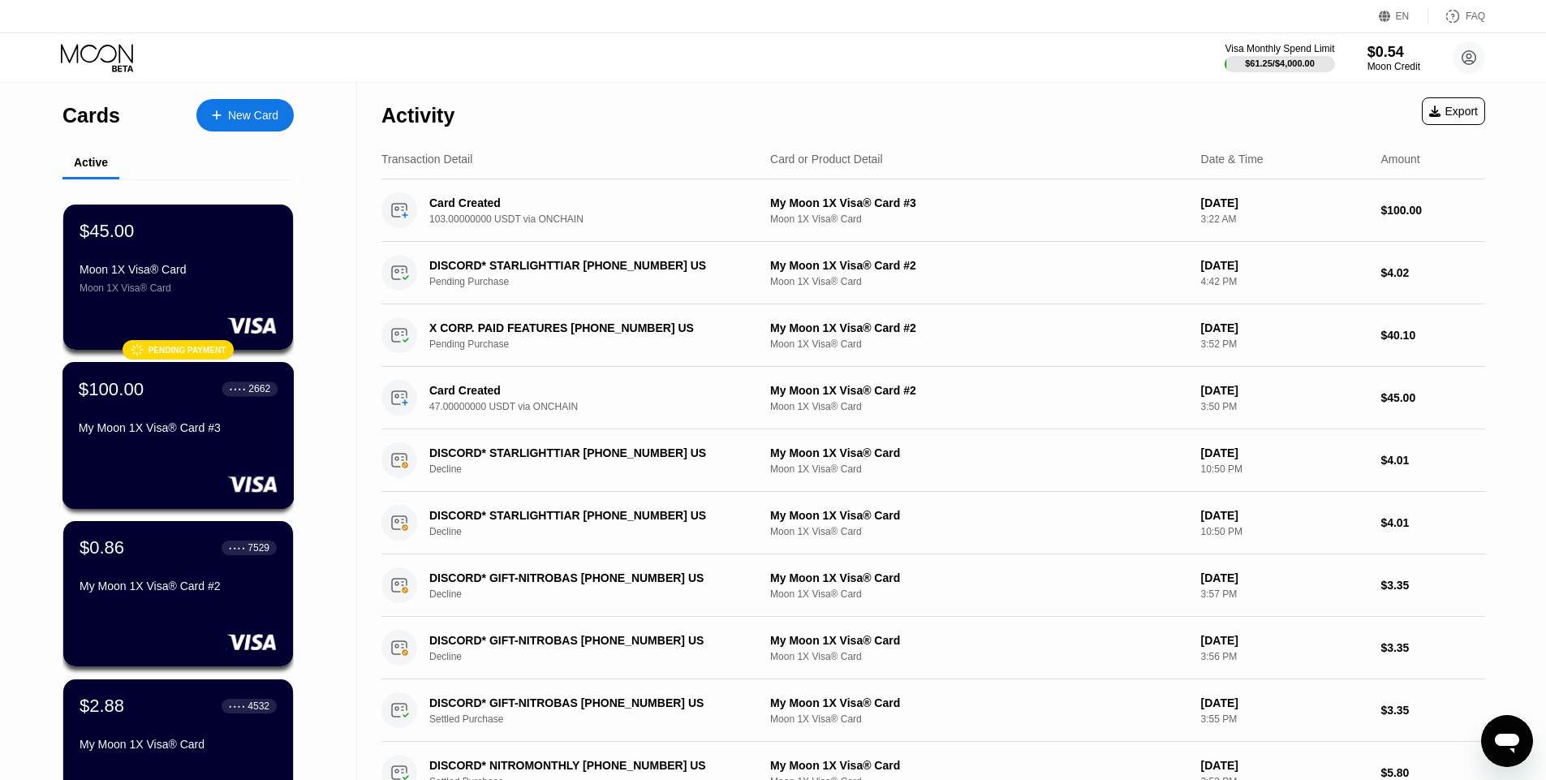
click at [144, 448] on div "$100.00 ● ● ● ● 2662 My Moon 1X Visa® Card #3" at bounding box center [178, 435] width 232 height 147
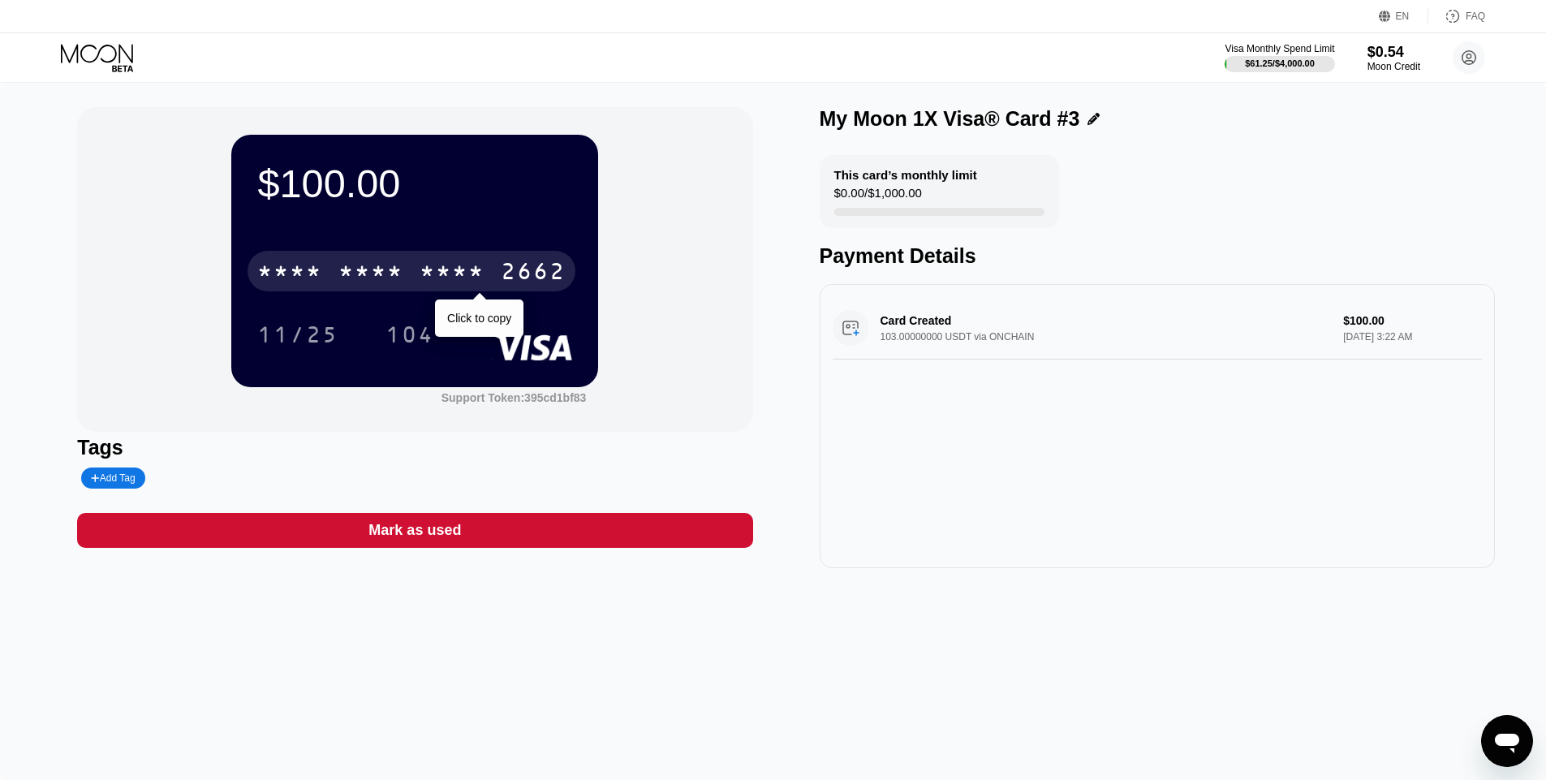
click at [349, 275] on div "* * * *" at bounding box center [370, 274] width 65 height 26
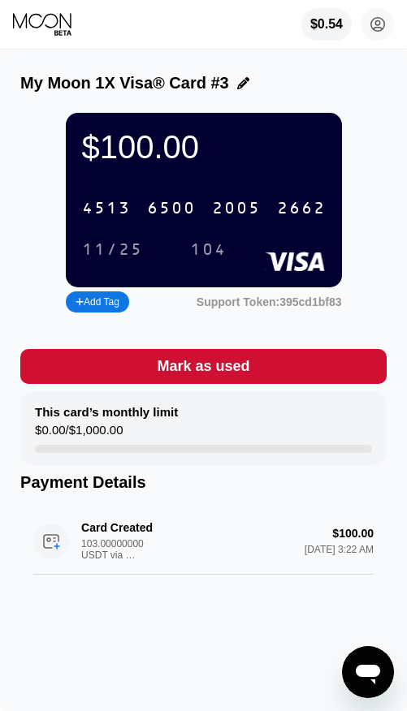
click at [123, 245] on div "11/25" at bounding box center [112, 250] width 61 height 19
click at [207, 243] on div "104" at bounding box center [208, 250] width 37 height 19
